Goal: Check status

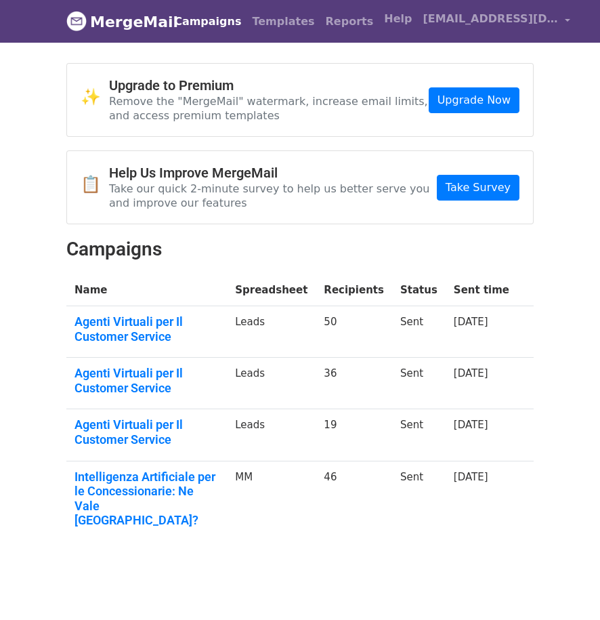
click at [215, 21] on link "Campaigns" at bounding box center [208, 21] width 78 height 27
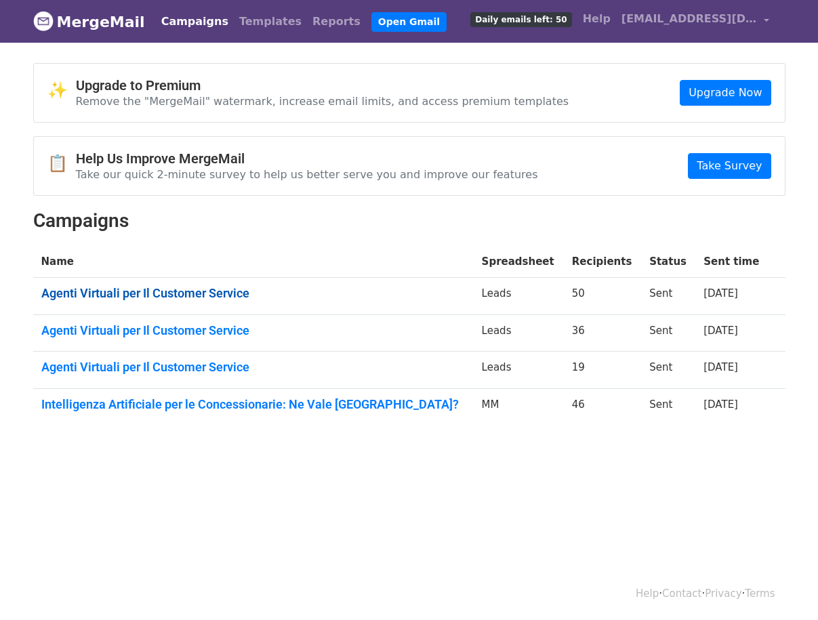
click at [123, 295] on link "Agenti Virtuali per Il Customer Service" at bounding box center [253, 293] width 424 height 15
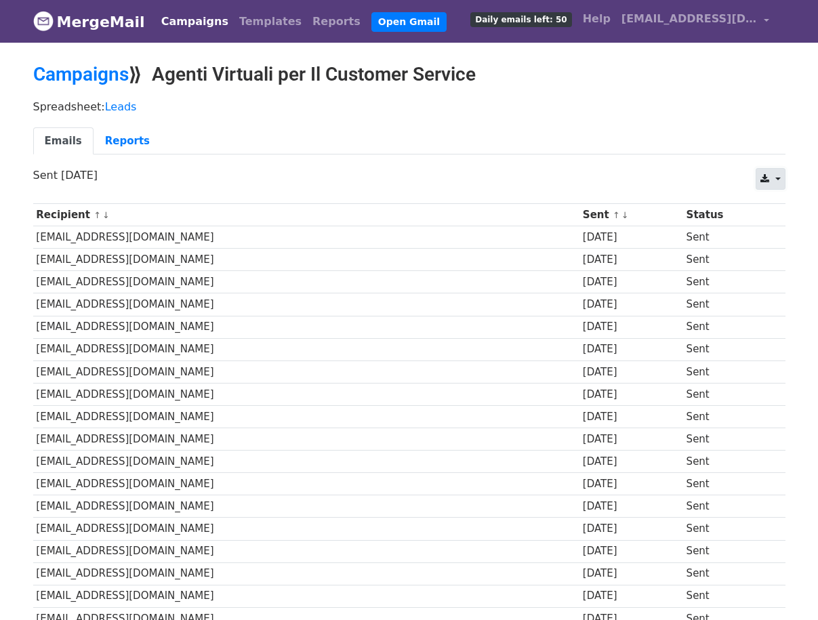
click at [776, 184] on link at bounding box center [769, 179] width 29 height 22
click at [708, 177] on p "Sent [DATE]" at bounding box center [409, 175] width 752 height 14
click at [180, 26] on link "Campaigns" at bounding box center [195, 21] width 78 height 27
